Goal: Task Accomplishment & Management: Use online tool/utility

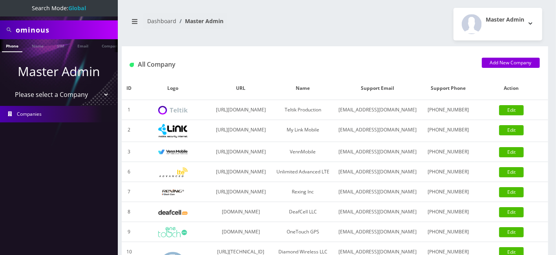
click at [48, 100] on select "Please select a Company Teltik Production My Link Mobile VennMobile Unlimited A…" at bounding box center [59, 94] width 100 height 15
select select "13"
click at [9, 87] on select "Please select a Company Teltik Production My Link Mobile VennMobile Unlimited A…" at bounding box center [59, 94] width 100 height 15
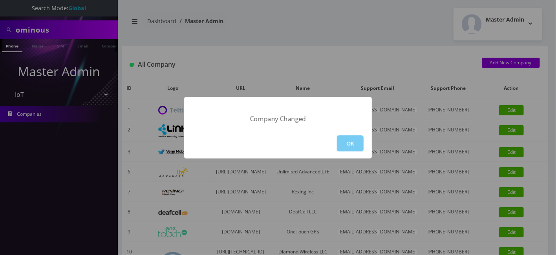
click at [352, 134] on div "OK" at bounding box center [278, 143] width 188 height 30
click at [338, 148] on button "OK" at bounding box center [350, 143] width 27 height 16
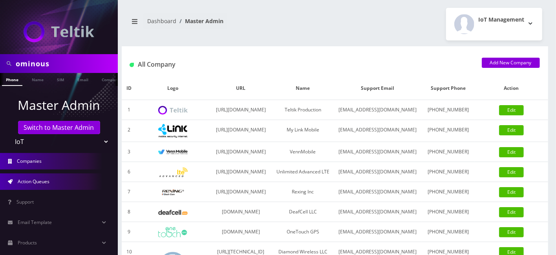
click at [25, 189] on link "Action Queues" at bounding box center [59, 181] width 118 height 16
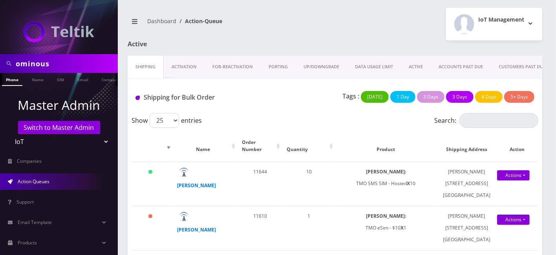
click at [177, 64] on link "Activation" at bounding box center [184, 67] width 41 height 22
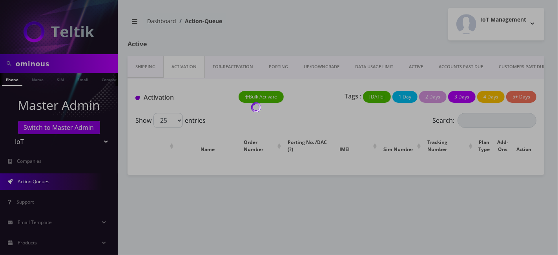
click at [139, 67] on div at bounding box center [279, 127] width 558 height 255
click at [139, 67] on link "Shipping" at bounding box center [146, 67] width 36 height 22
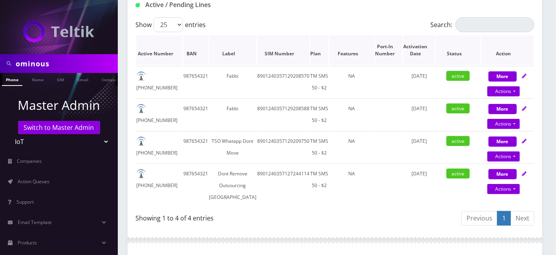
scroll to position [87, 0]
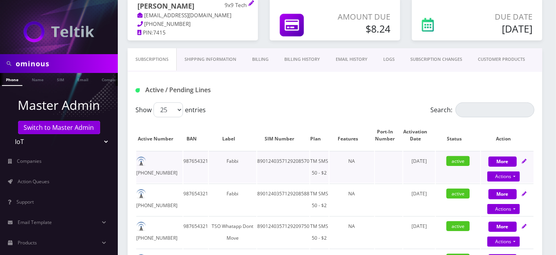
click at [261, 157] on td "8901240357129208570" at bounding box center [283, 167] width 52 height 32
copy td "8901240357129208570"
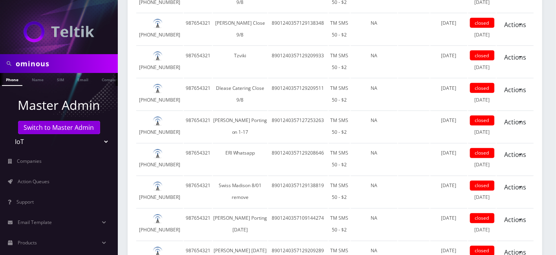
scroll to position [872, 0]
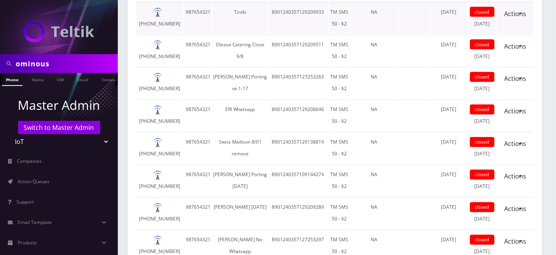
click at [275, 34] on td "8901240357129209933" at bounding box center [298, 18] width 60 height 32
click at [276, 34] on td "8901240357129209933" at bounding box center [298, 18] width 60 height 32
copy td "8901240357129209933"
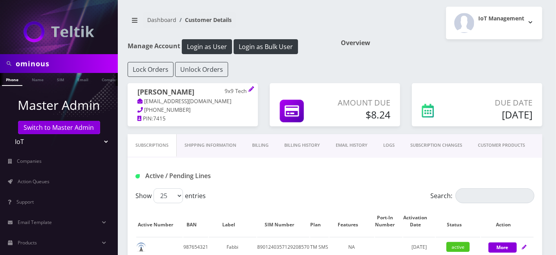
scroll to position [0, 0]
